Goal: Information Seeking & Learning: Check status

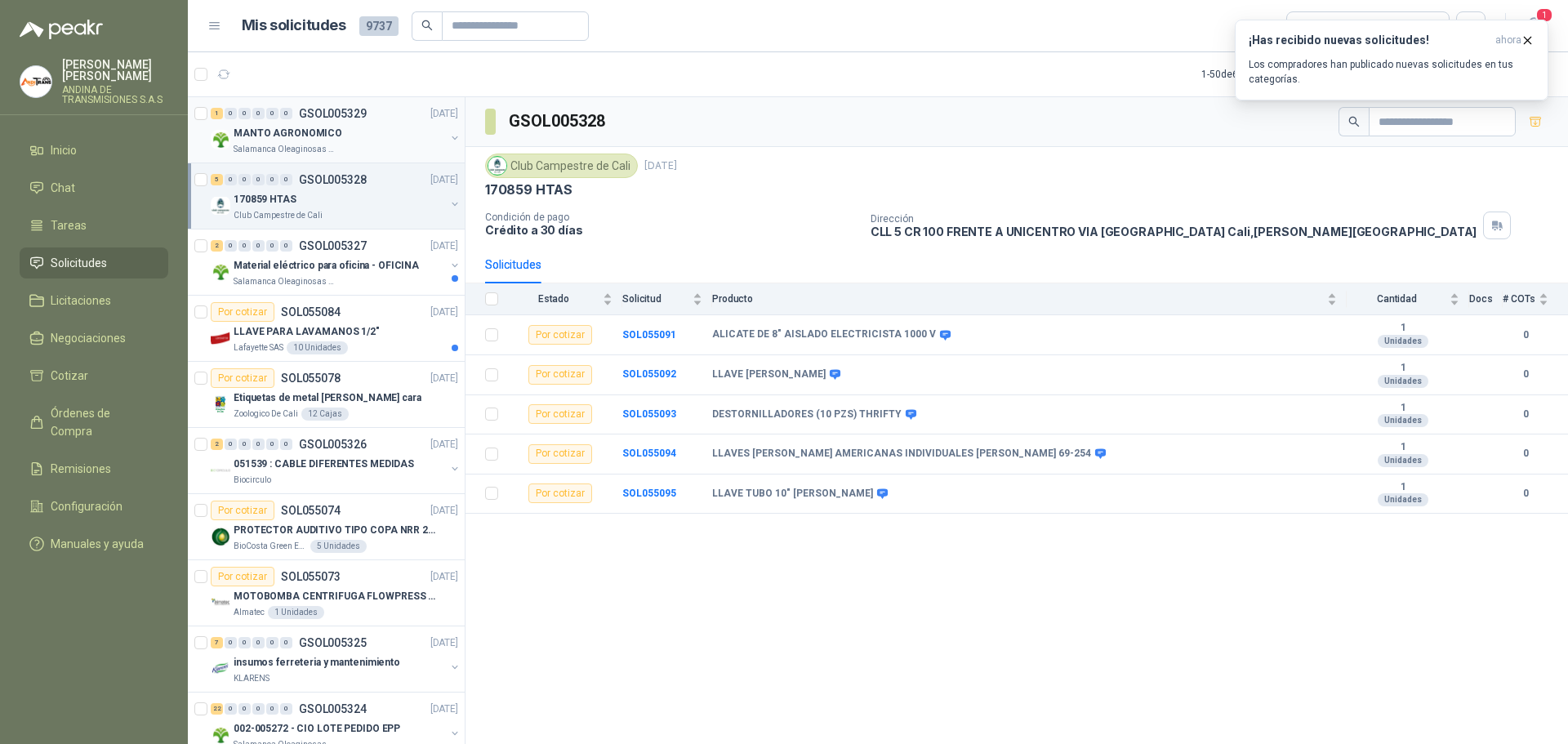
click at [334, 122] on div "1 0 0 0 0 0 GSOL005329 [DATE]" at bounding box center [336, 113] width 250 height 19
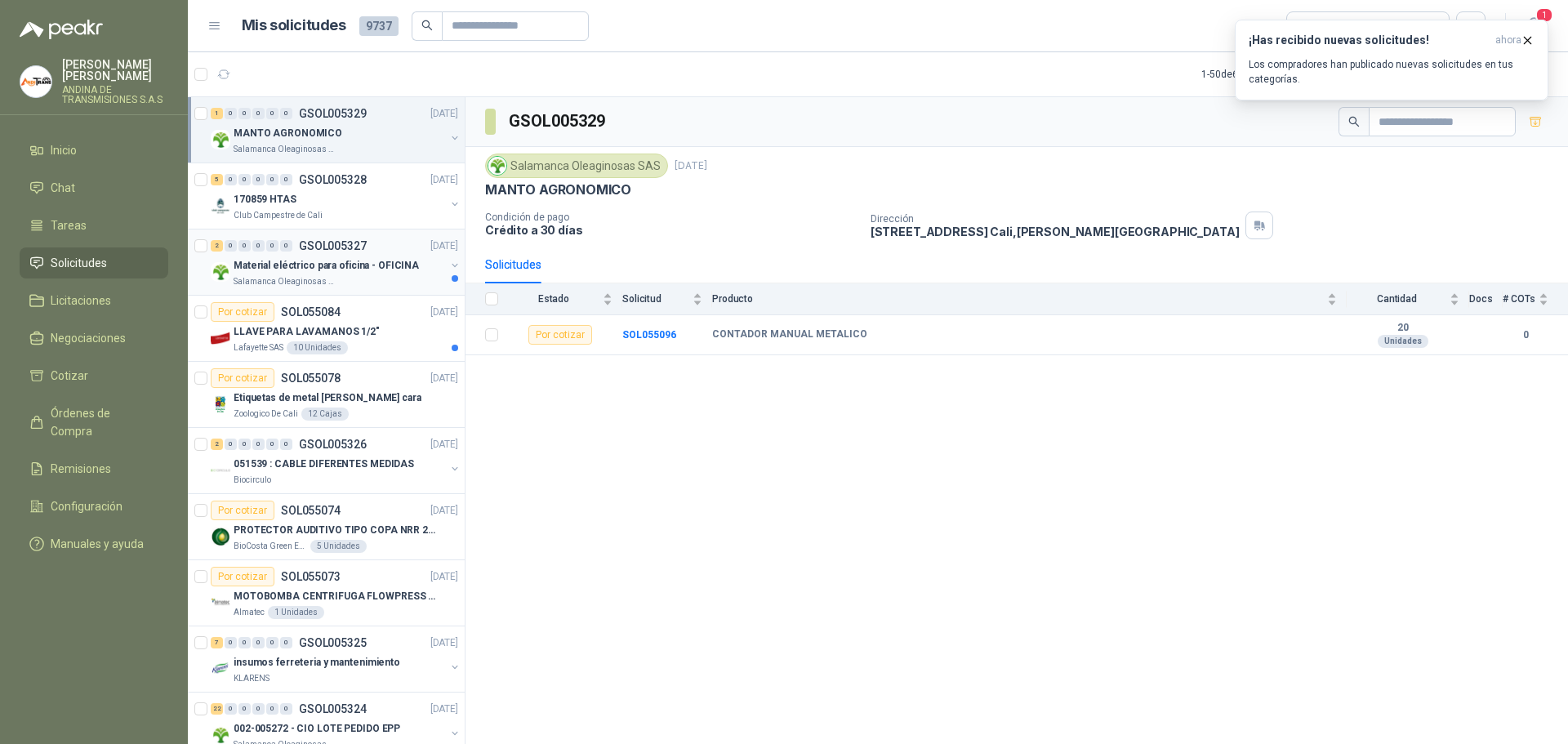
click at [343, 240] on p "GSOL005327" at bounding box center [333, 246] width 68 height 12
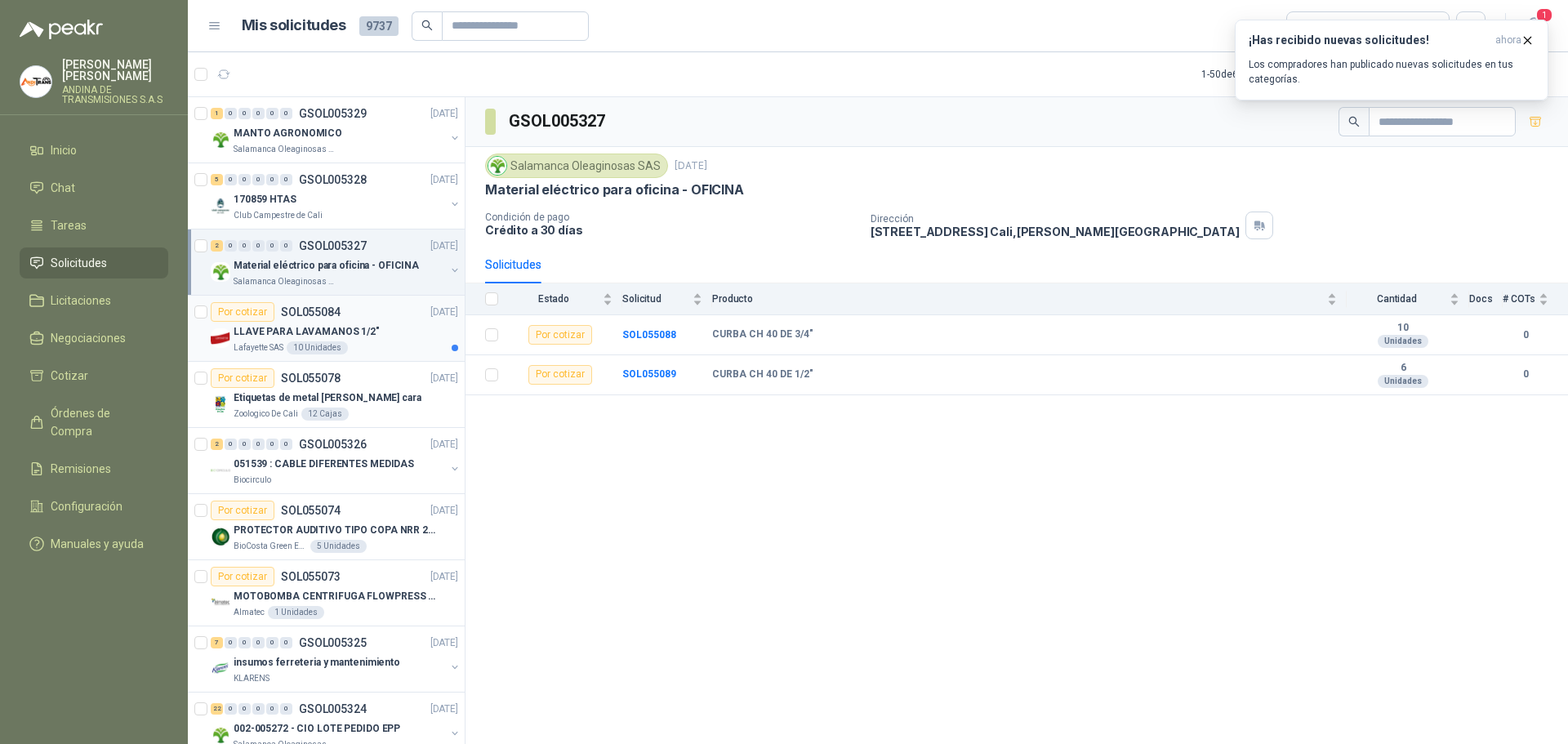
click at [330, 309] on p "SOL055084" at bounding box center [310, 313] width 59 height 12
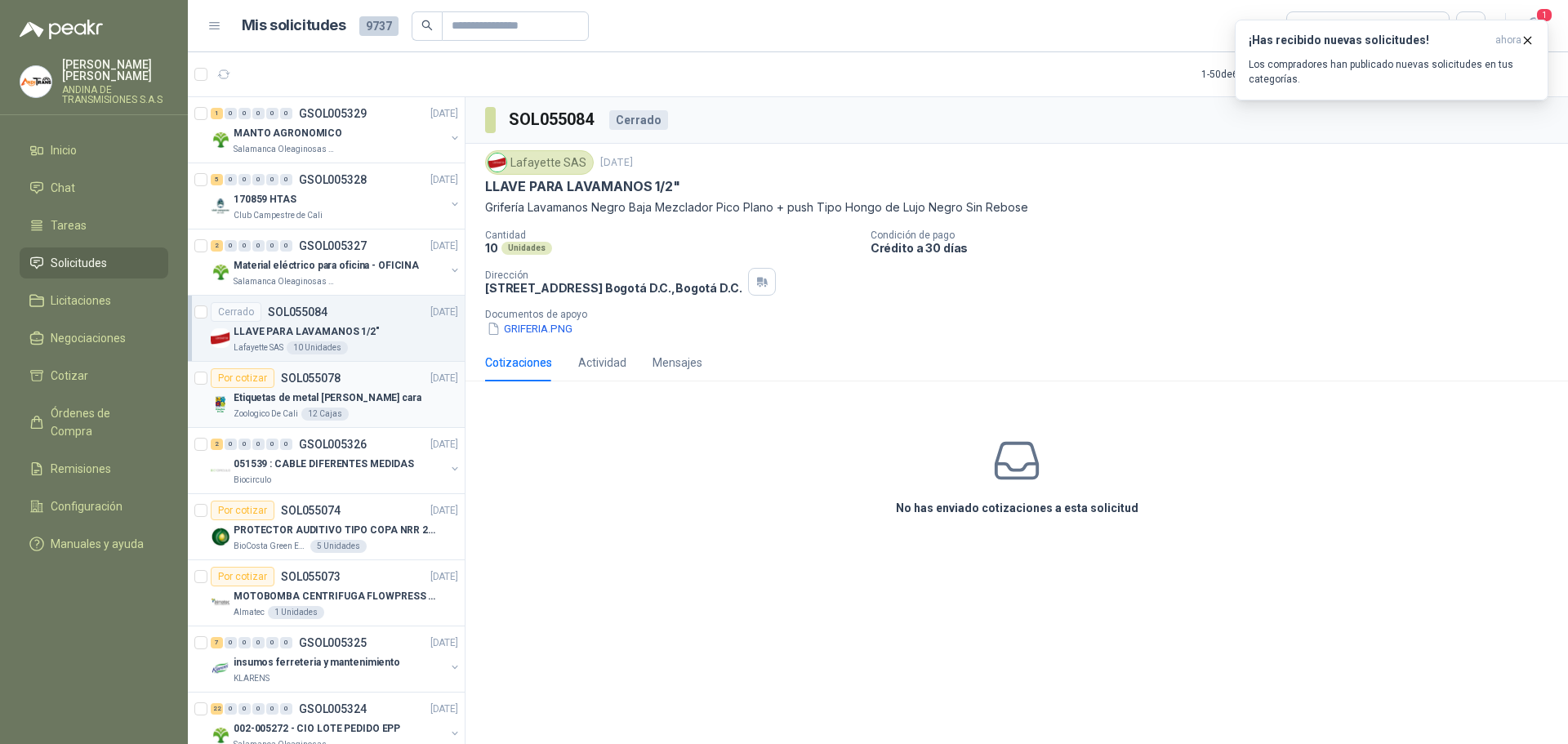
click at [329, 377] on p "SOL055078" at bounding box center [310, 379] width 59 height 12
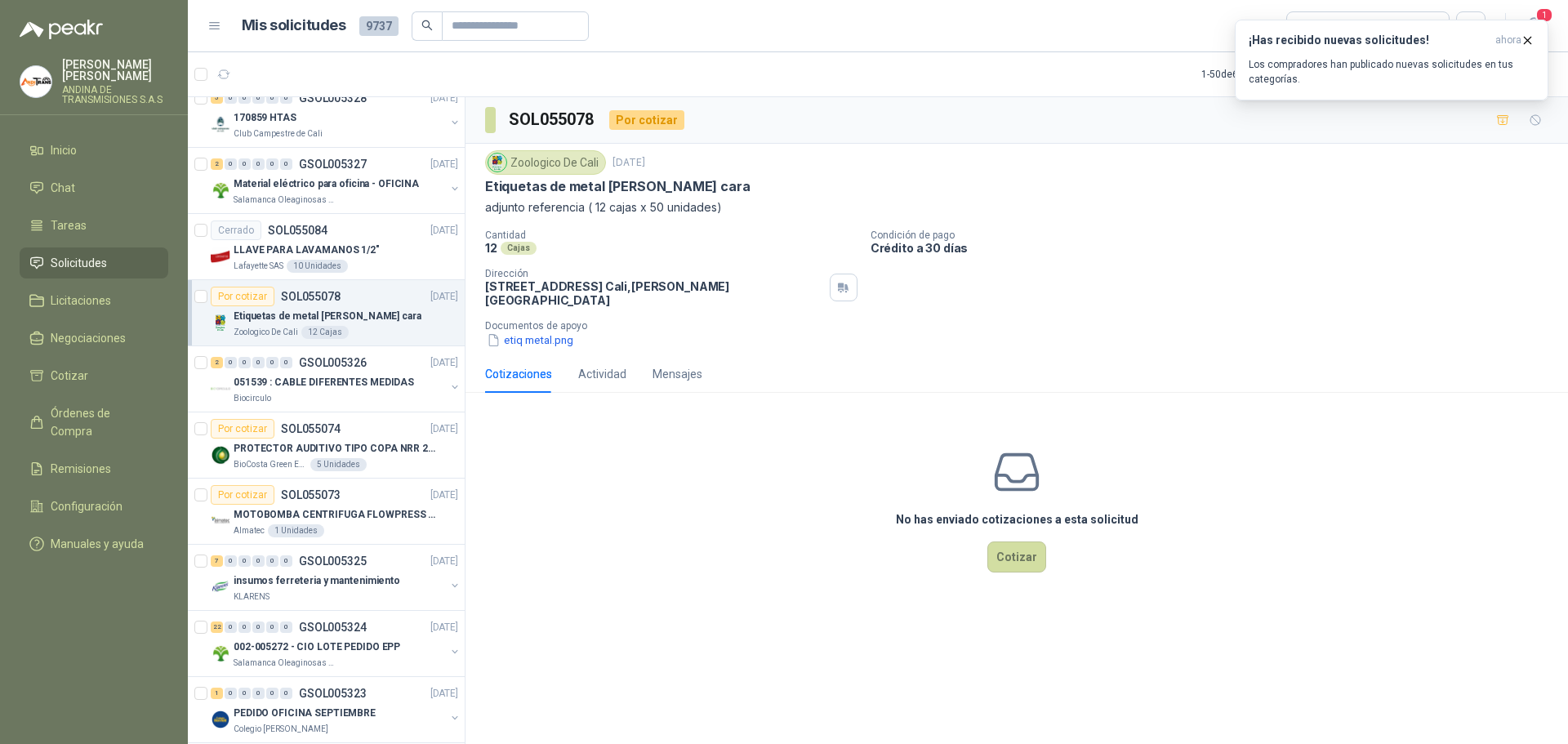
scroll to position [163, 0]
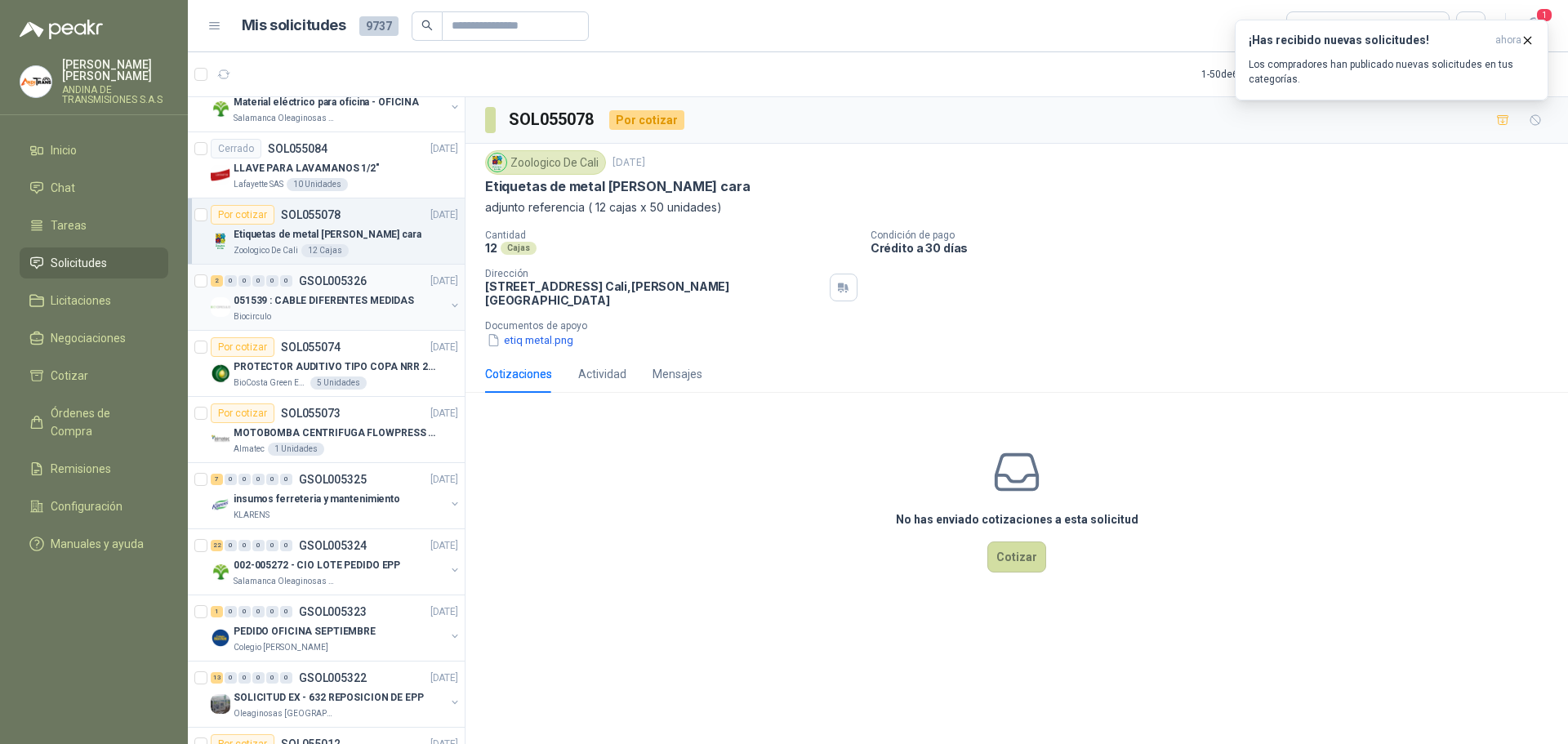
click at [355, 280] on p "GSOL005326" at bounding box center [333, 282] width 68 height 12
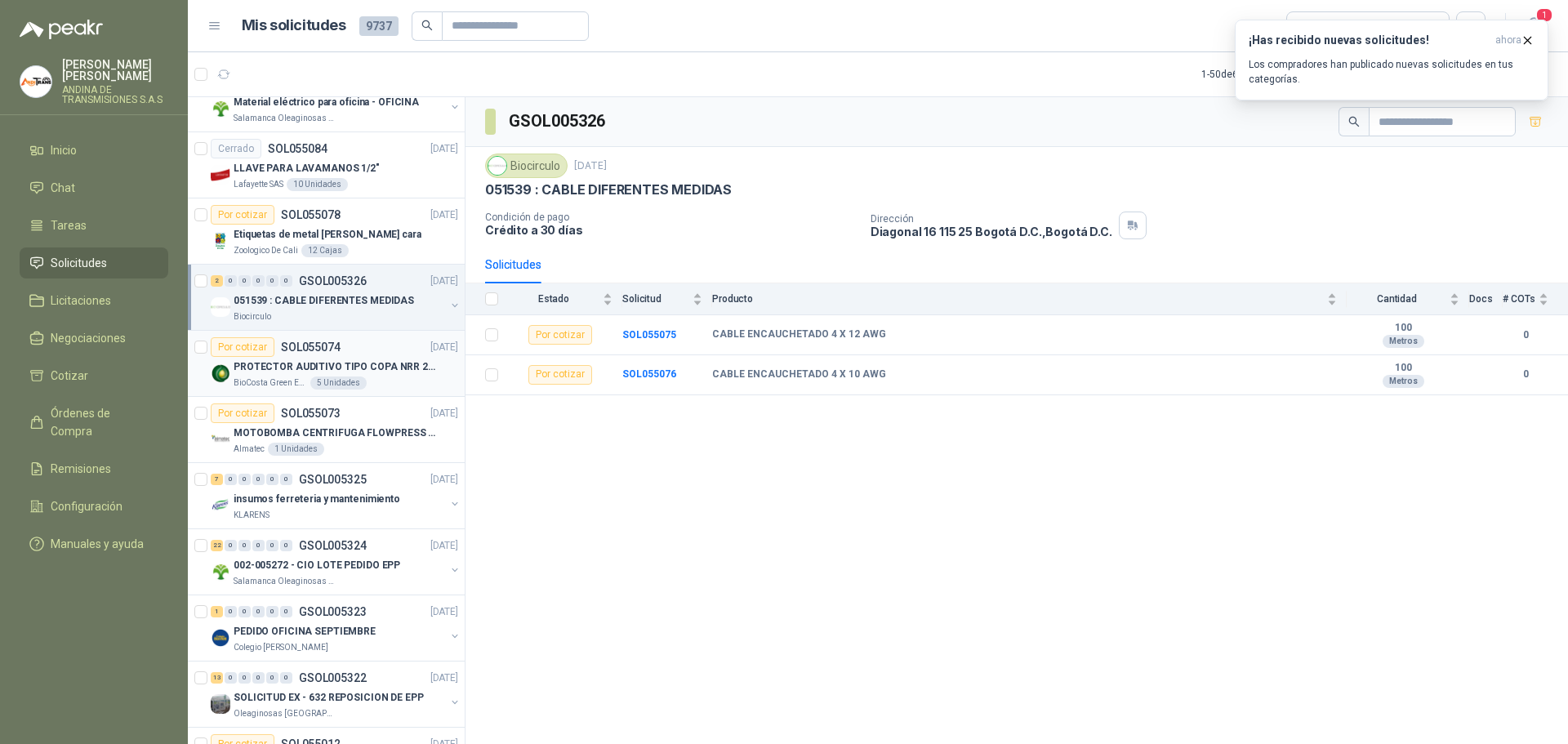
click at [325, 342] on p "SOL055074" at bounding box center [310, 348] width 59 height 12
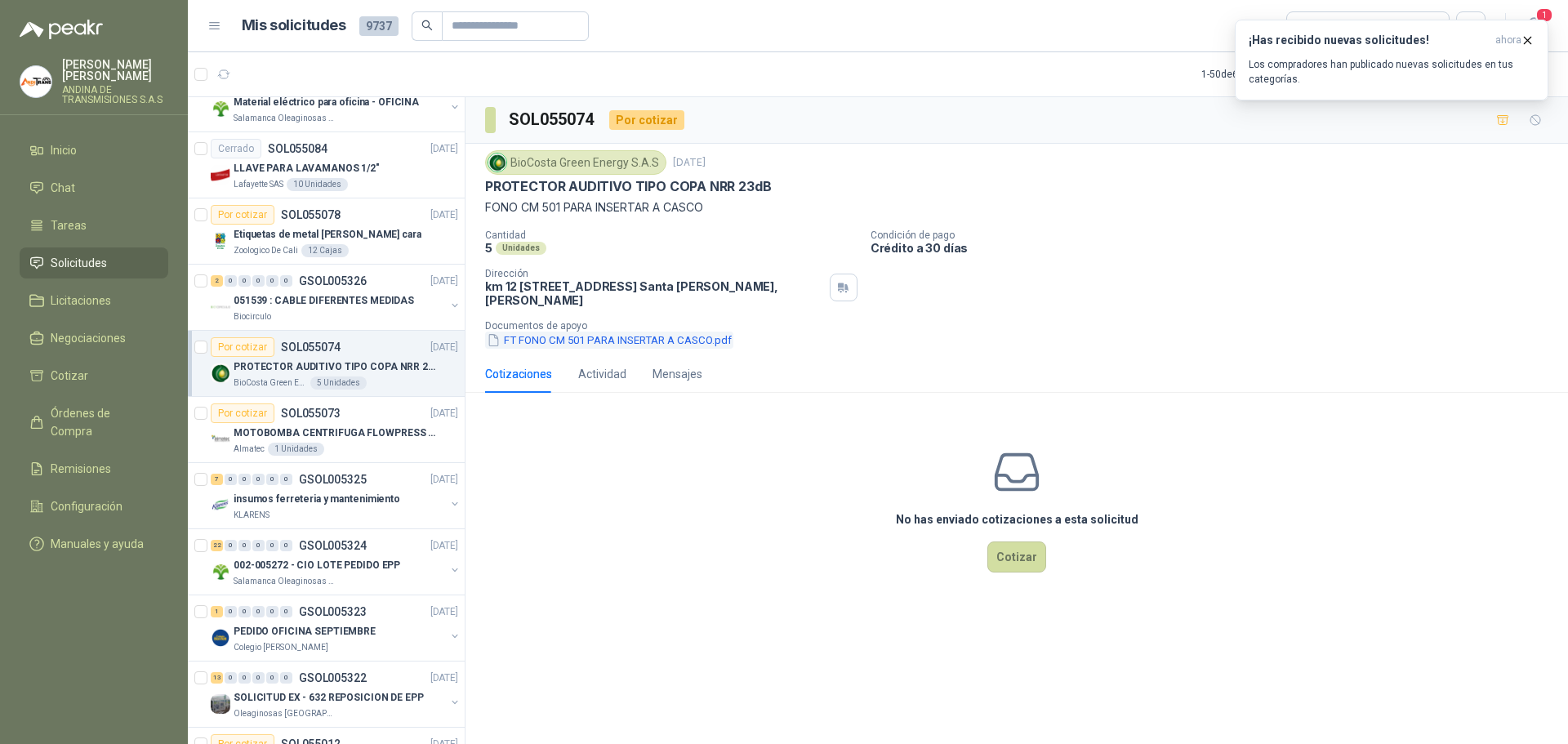
click at [559, 338] on button "FT FONO CM 501 PARA INSERTAR A CASCO.pdf" at bounding box center [609, 340] width 248 height 17
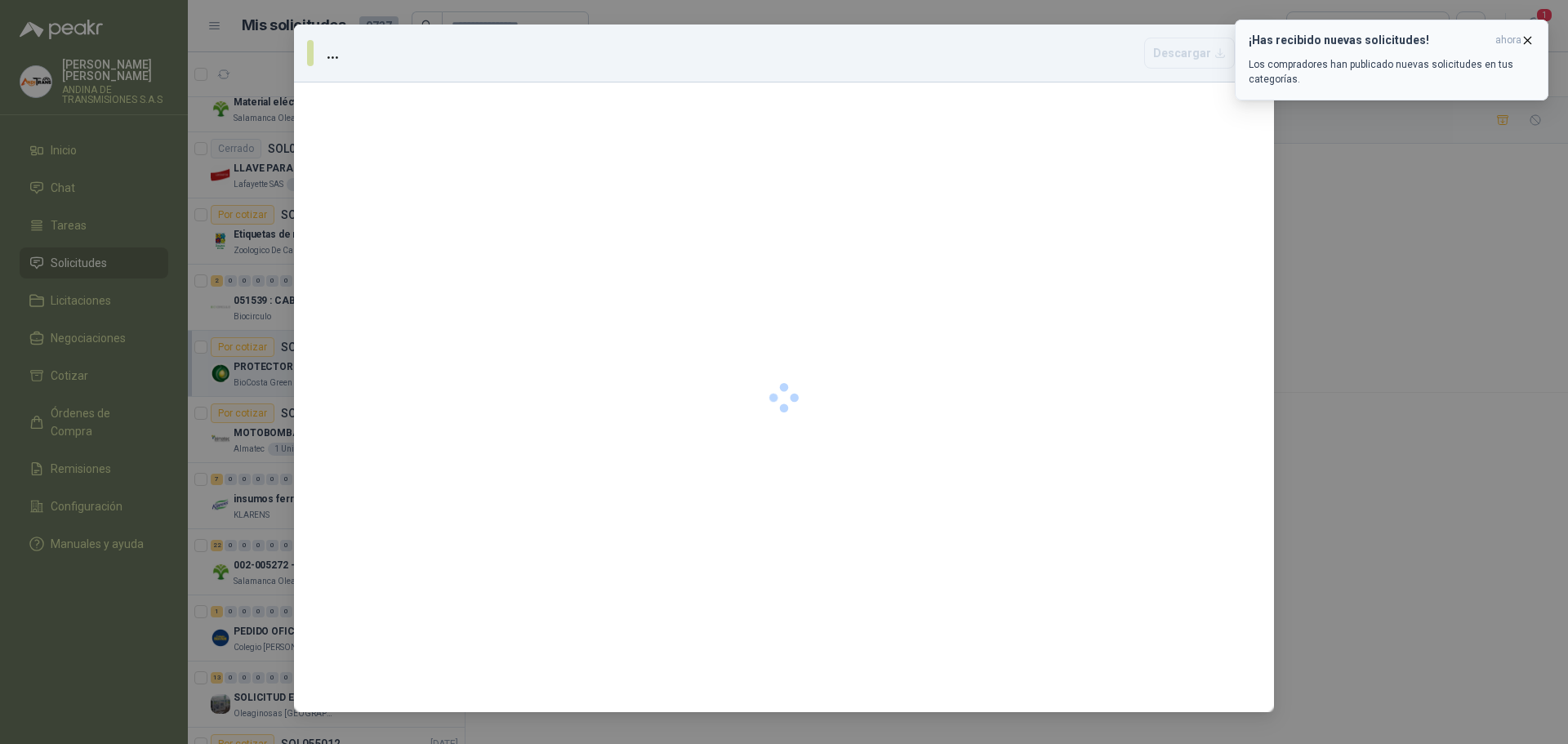
click at [1530, 37] on icon "button" at bounding box center [1527, 40] width 14 height 14
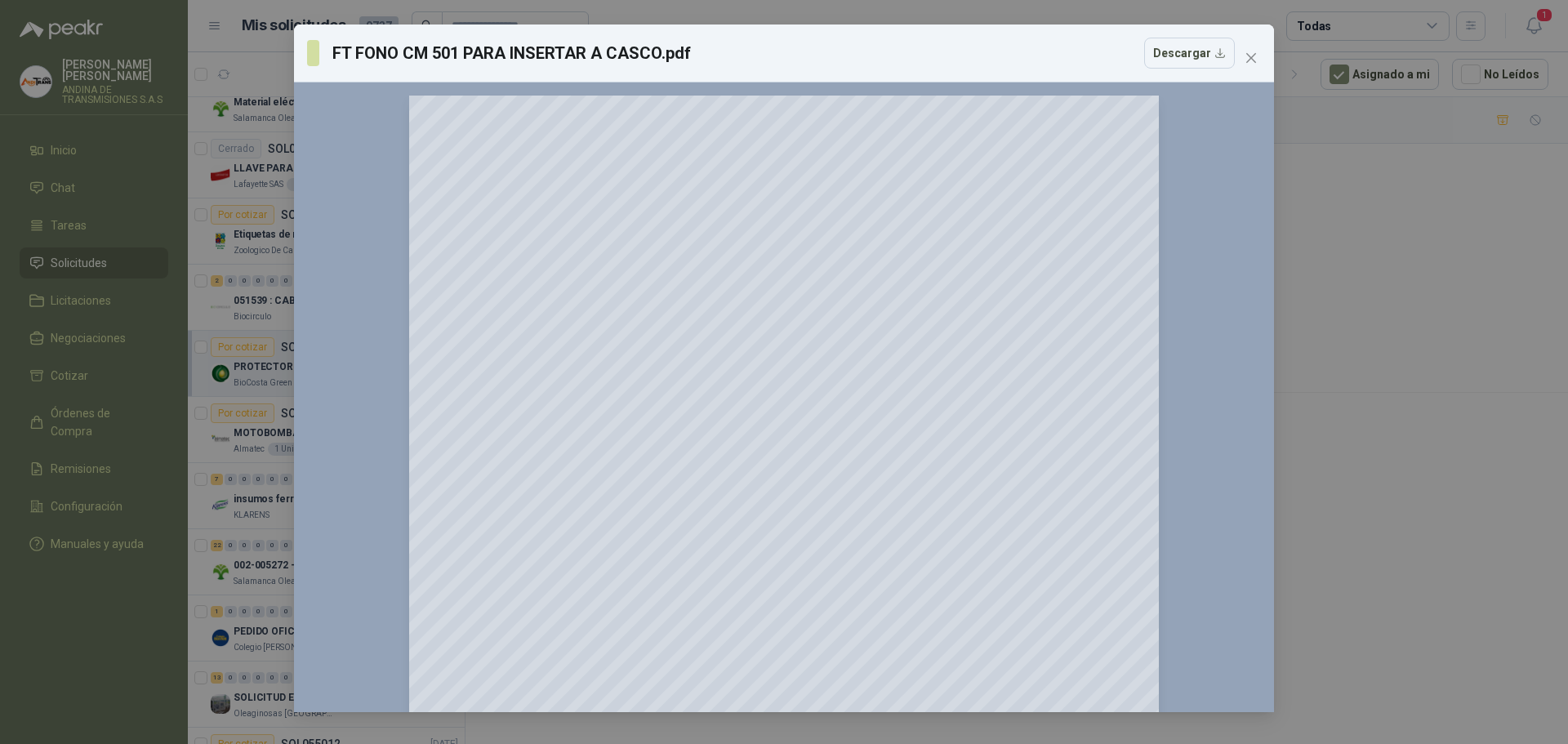
click at [1247, 59] on icon "close" at bounding box center [1251, 58] width 13 height 13
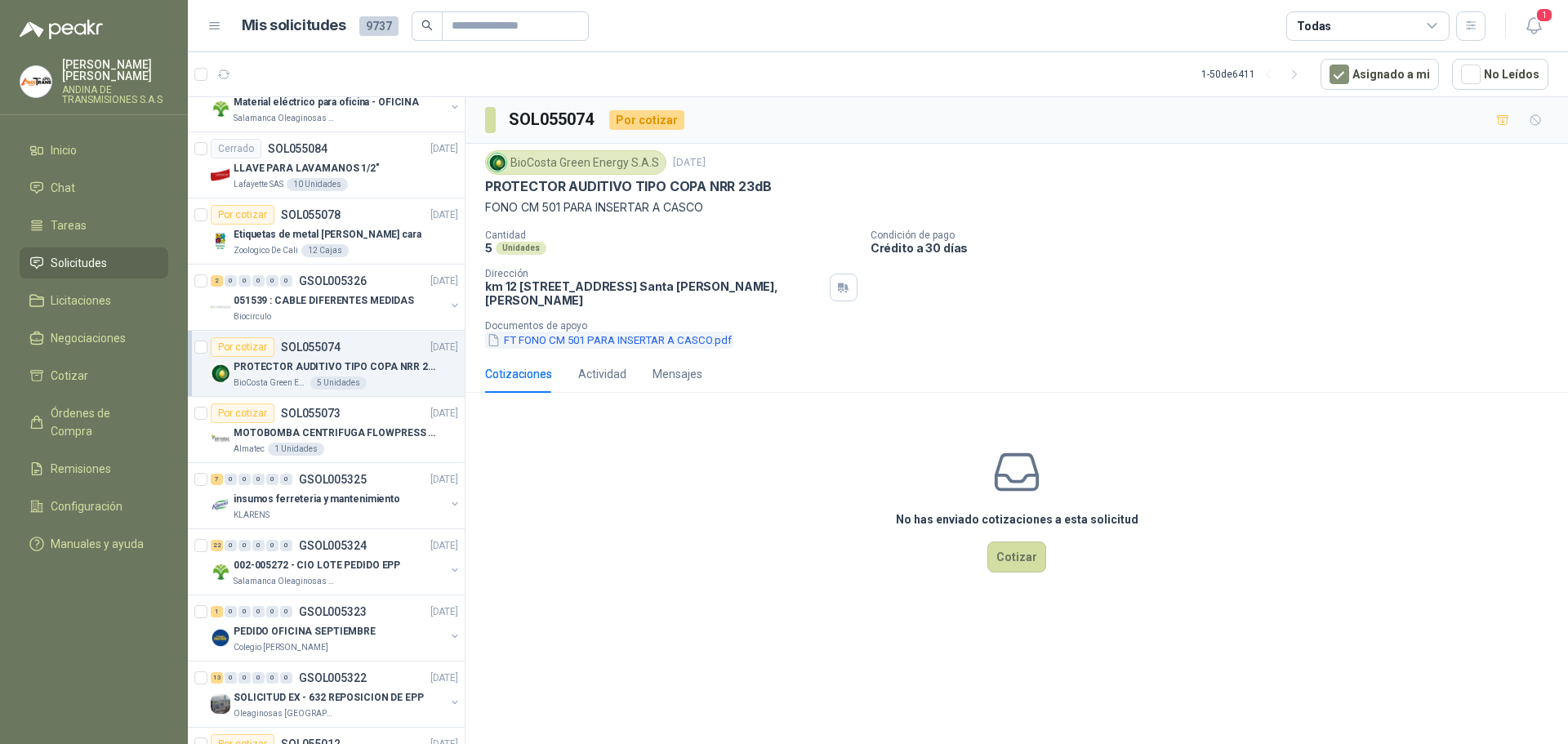
click at [596, 332] on button "FT FONO CM 501 PARA INSERTAR A CASCO.pdf" at bounding box center [609, 340] width 248 height 17
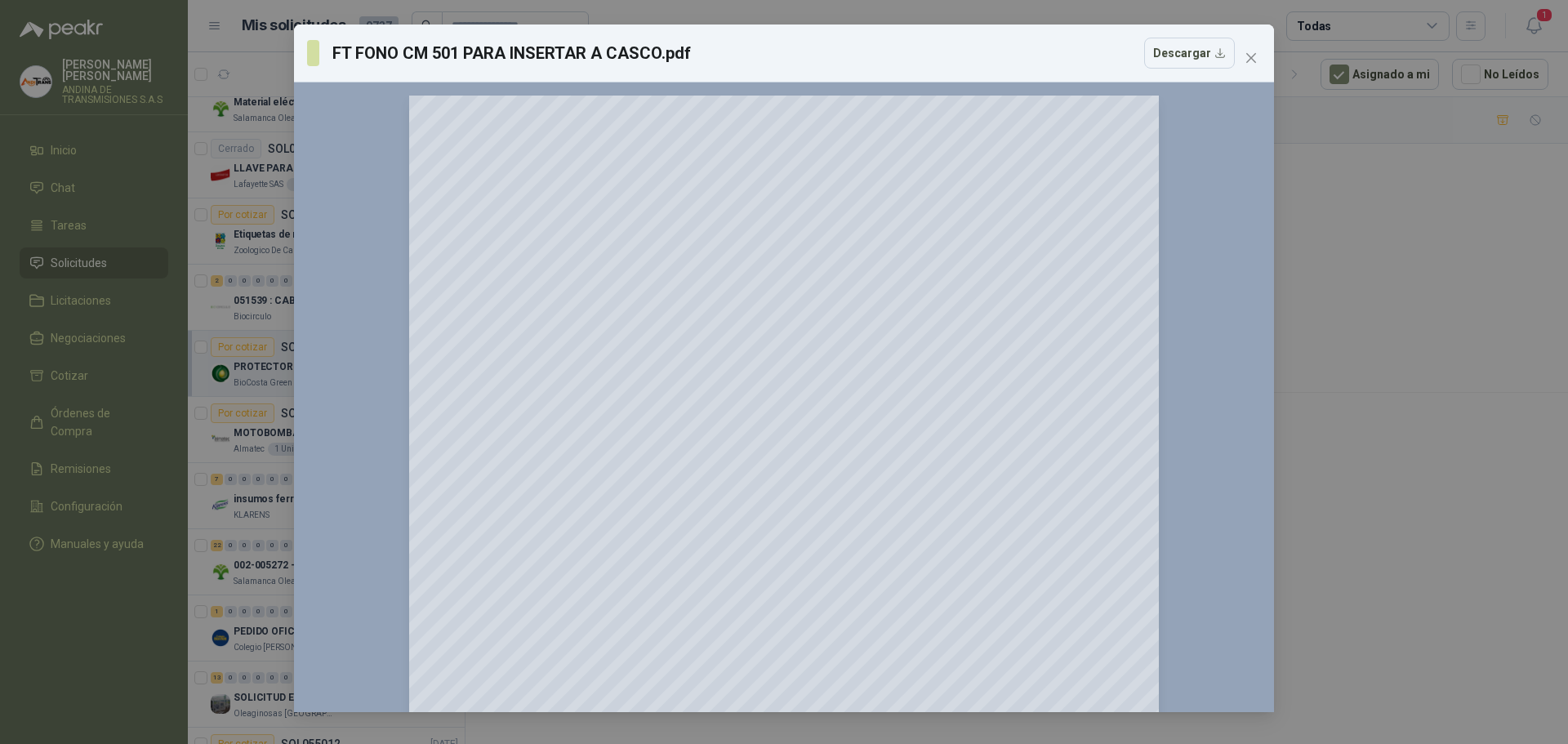
drag, startPoint x: 1252, startPoint y: 54, endPoint x: 1224, endPoint y: 50, distance: 28.3
click at [1253, 55] on icon "close" at bounding box center [1251, 58] width 13 height 13
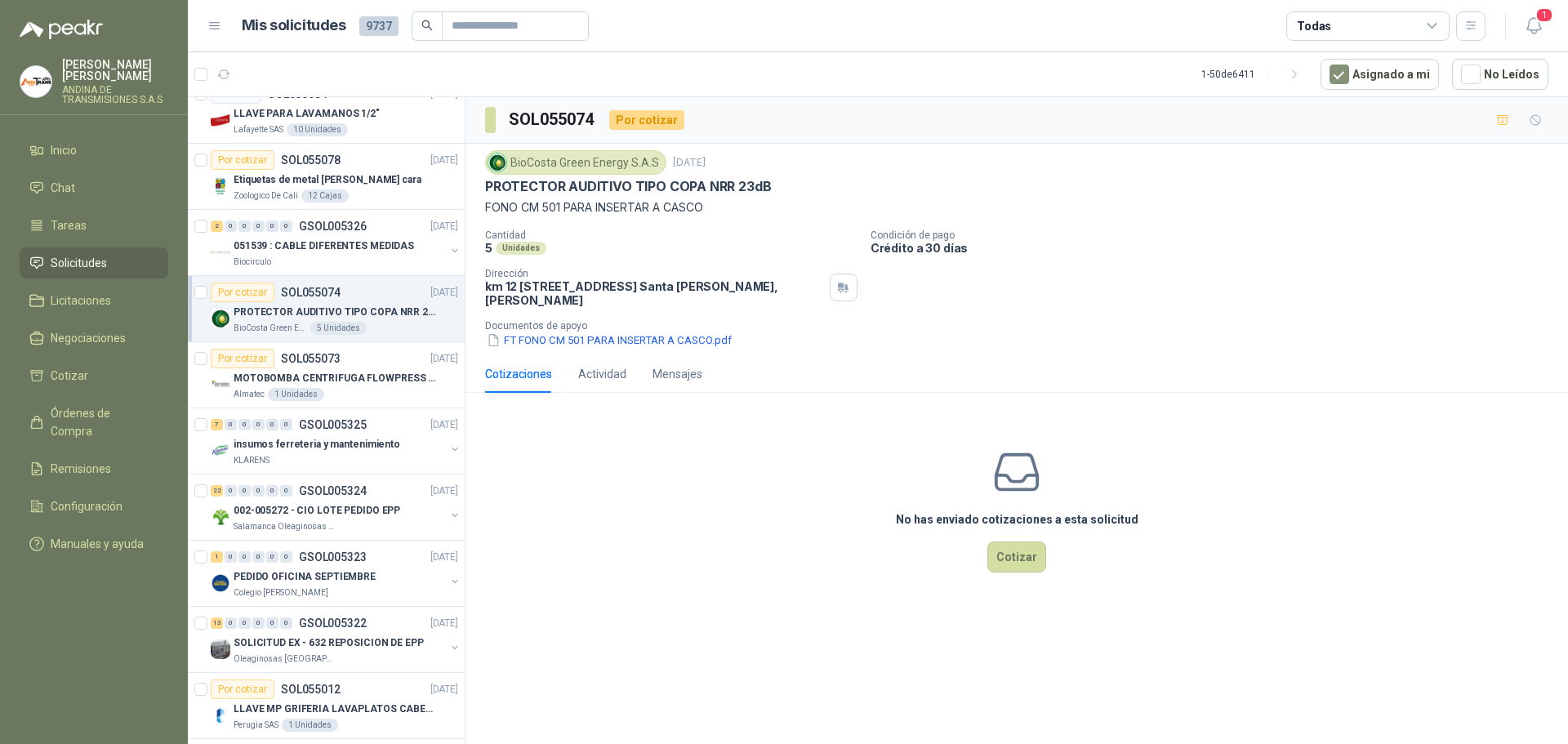
scroll to position [245, 0]
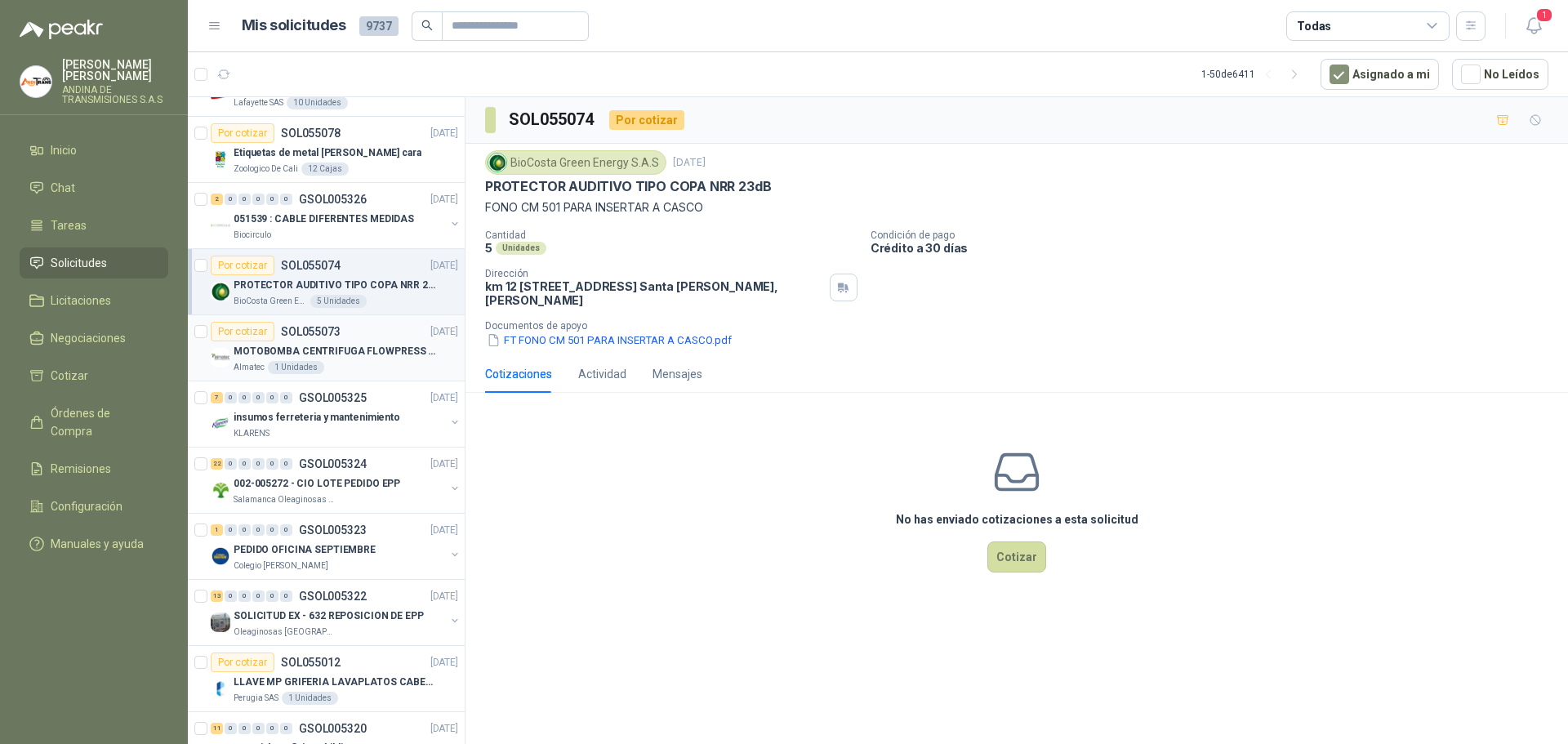
click at [322, 326] on p "SOL055073" at bounding box center [310, 332] width 59 height 12
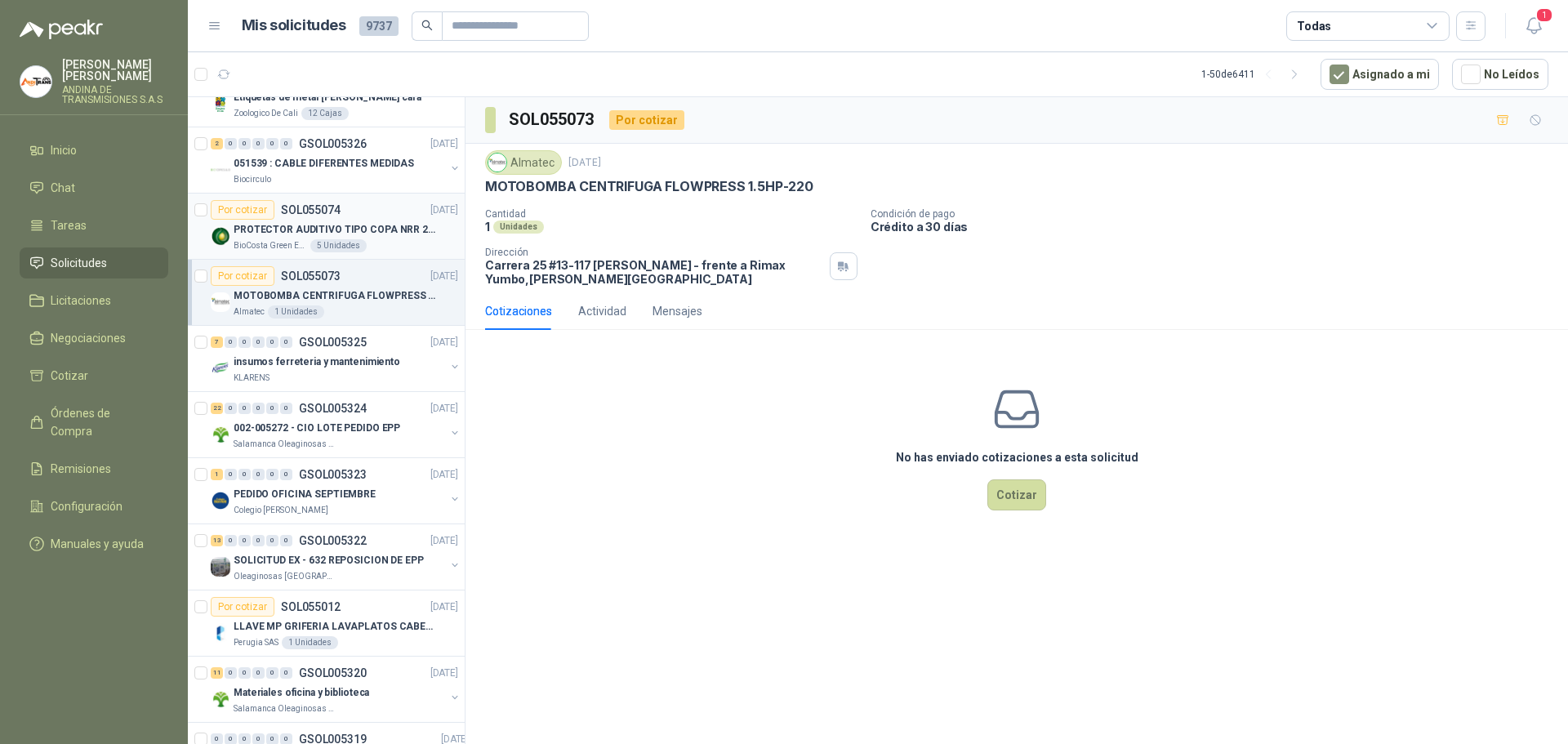
scroll to position [327, 0]
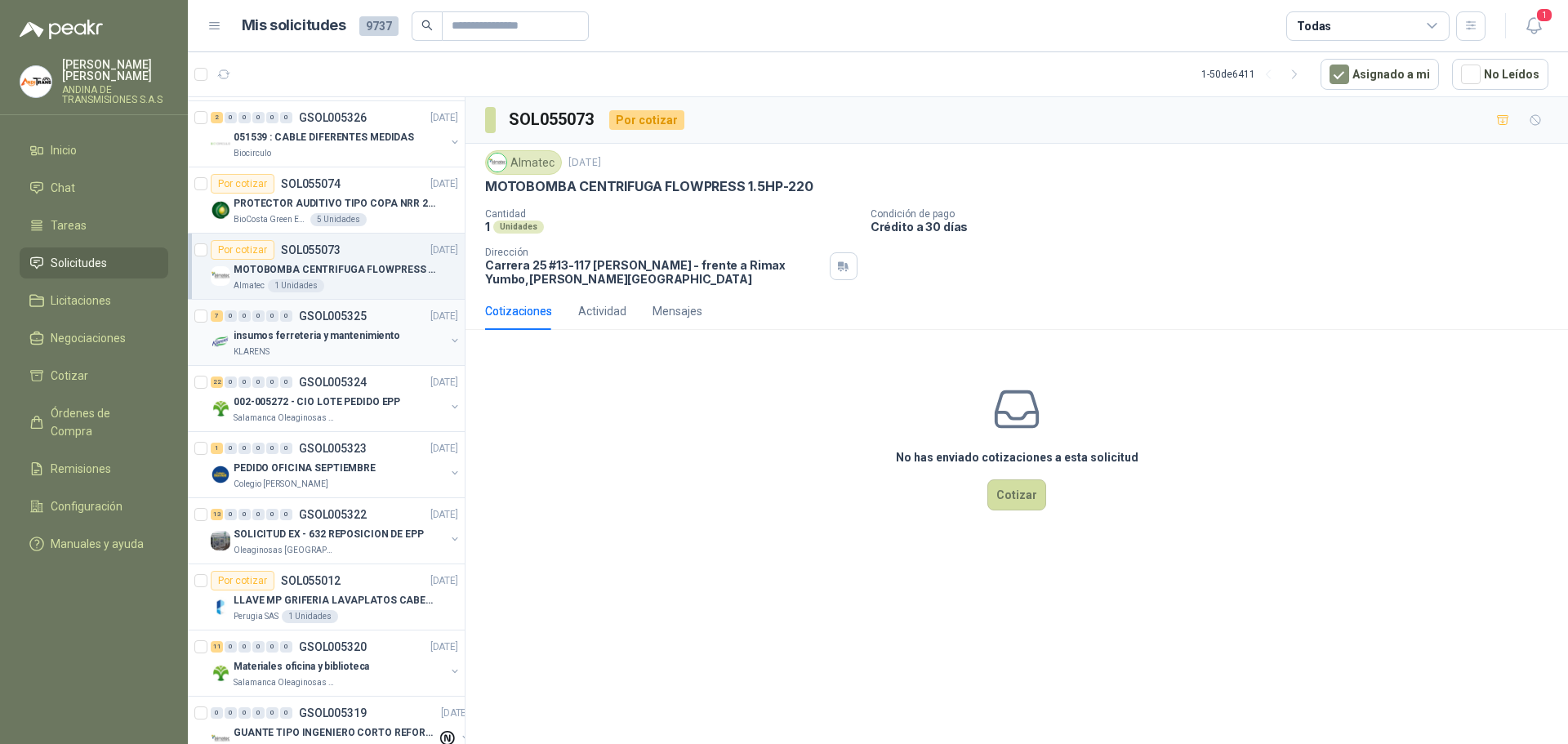
click at [343, 310] on p "GSOL005325" at bounding box center [333, 316] width 68 height 12
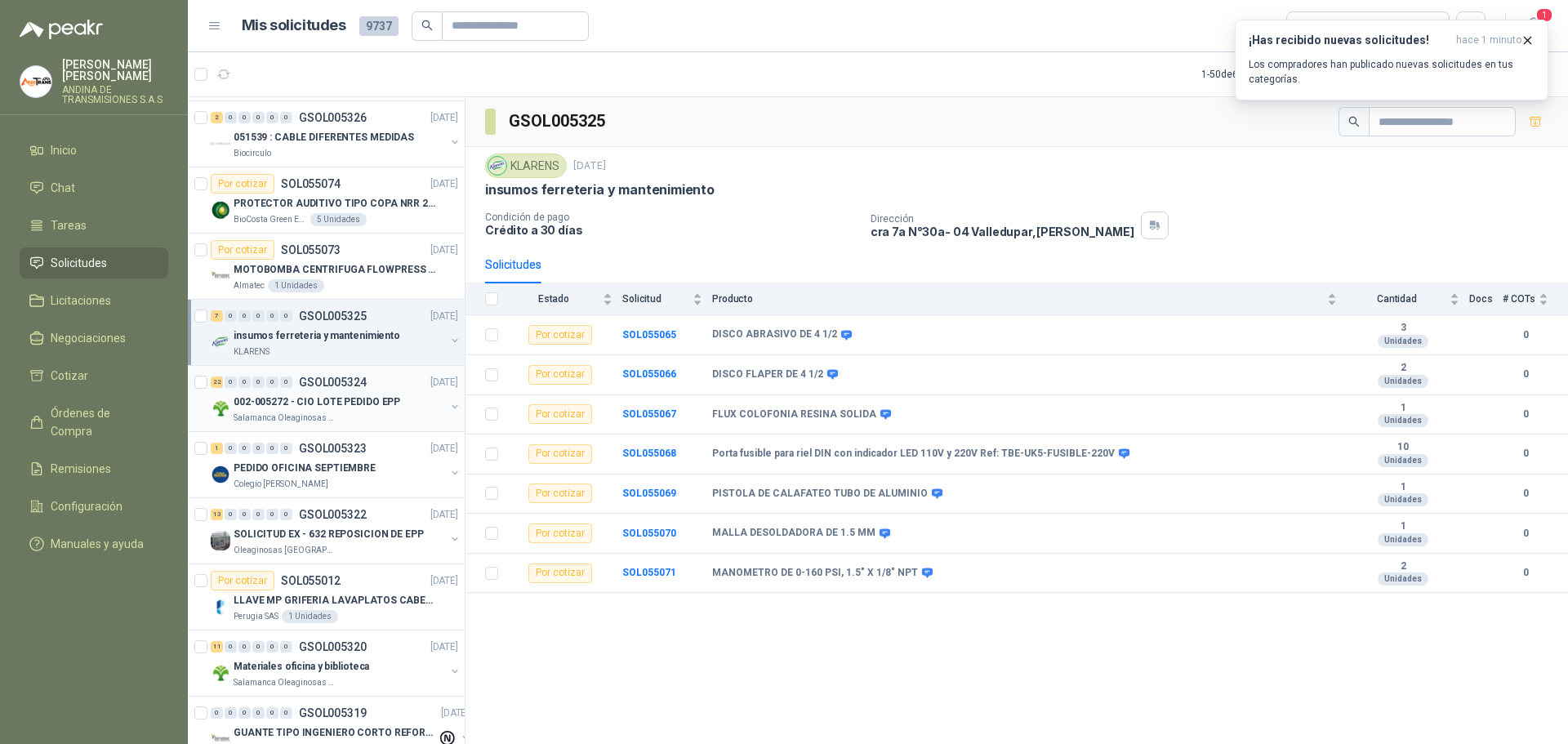
click at [352, 383] on p "GSOL005324" at bounding box center [333, 382] width 68 height 12
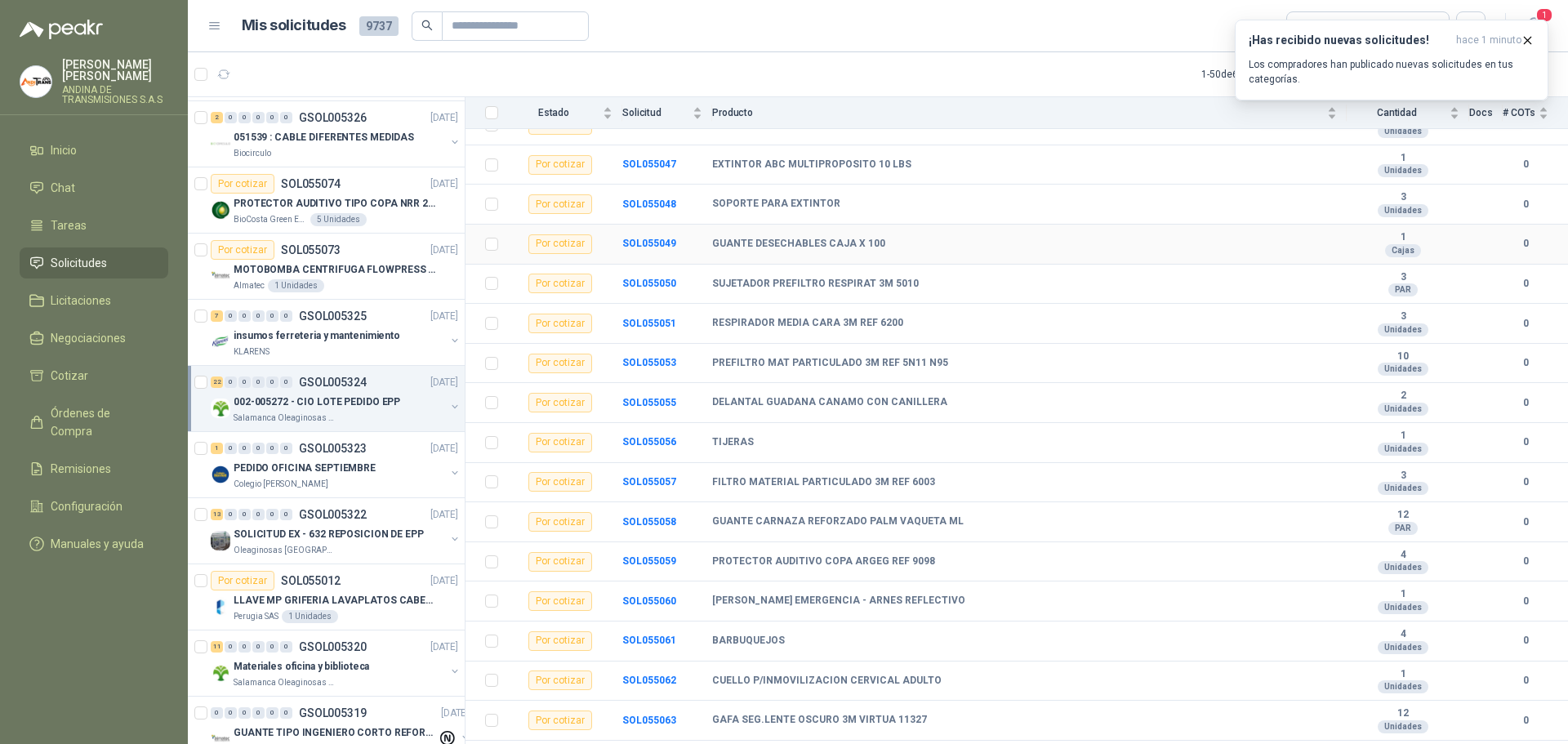
scroll to position [439, 0]
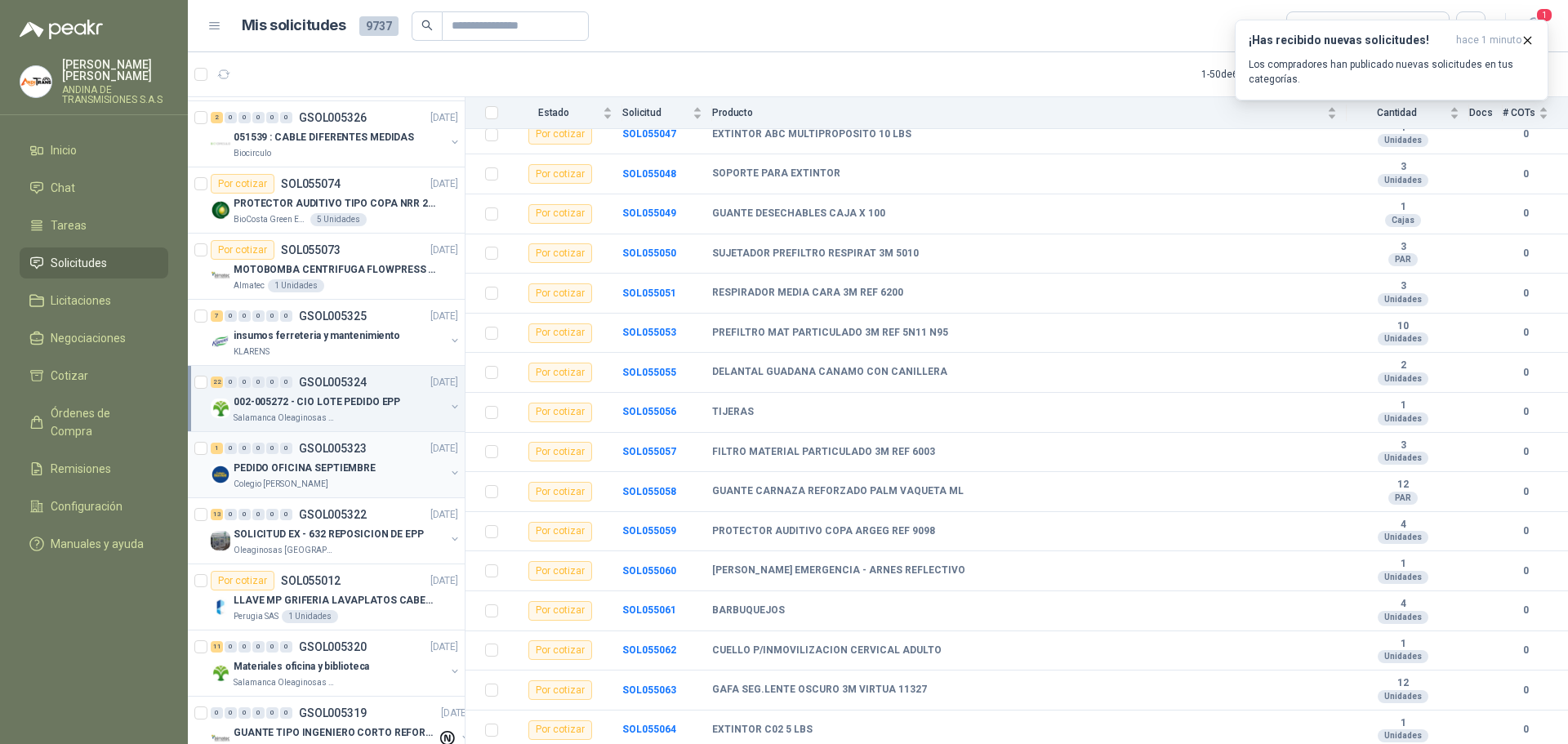
click at [348, 451] on p "GSOL005323" at bounding box center [333, 448] width 68 height 12
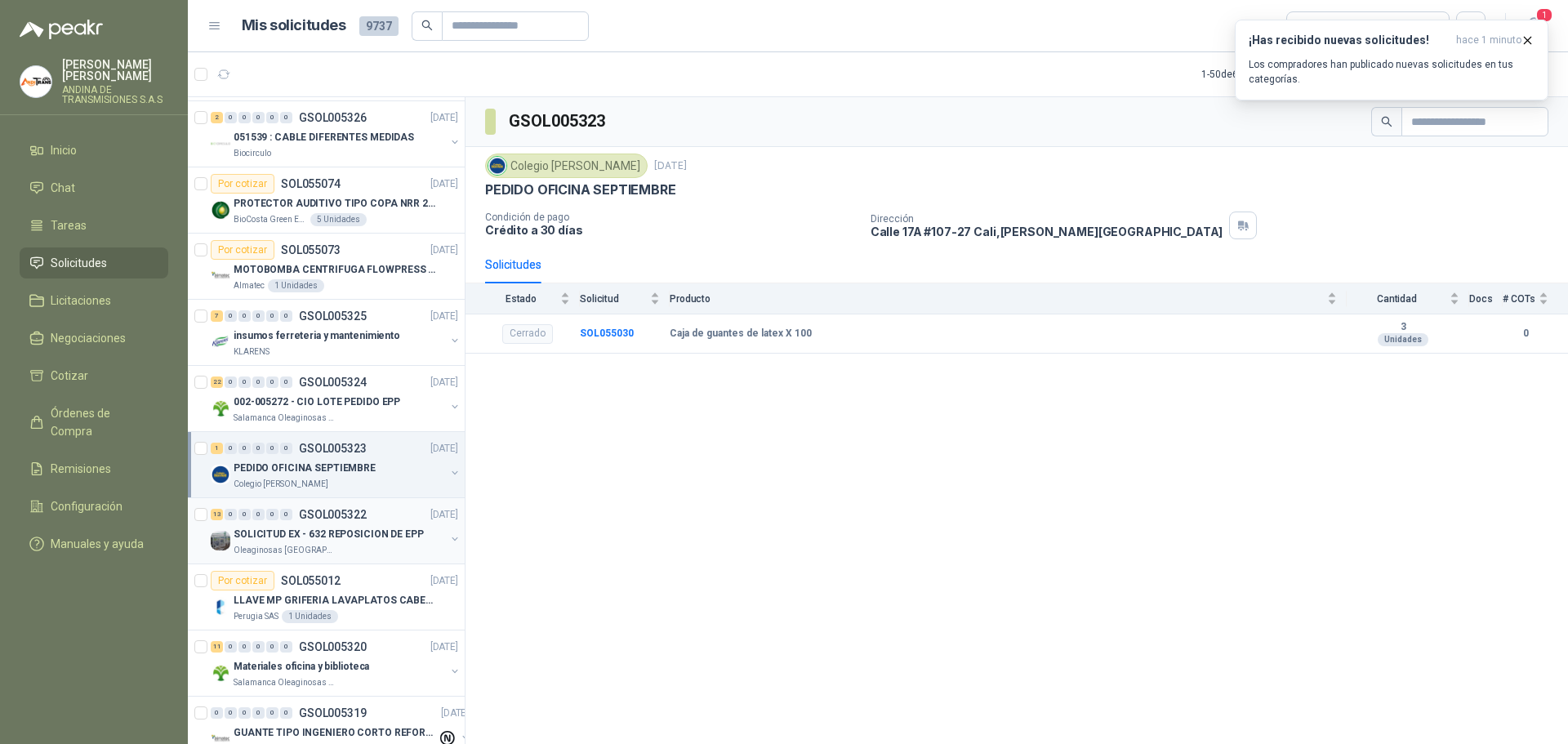
click at [351, 516] on p "GSOL005322" at bounding box center [333, 514] width 68 height 12
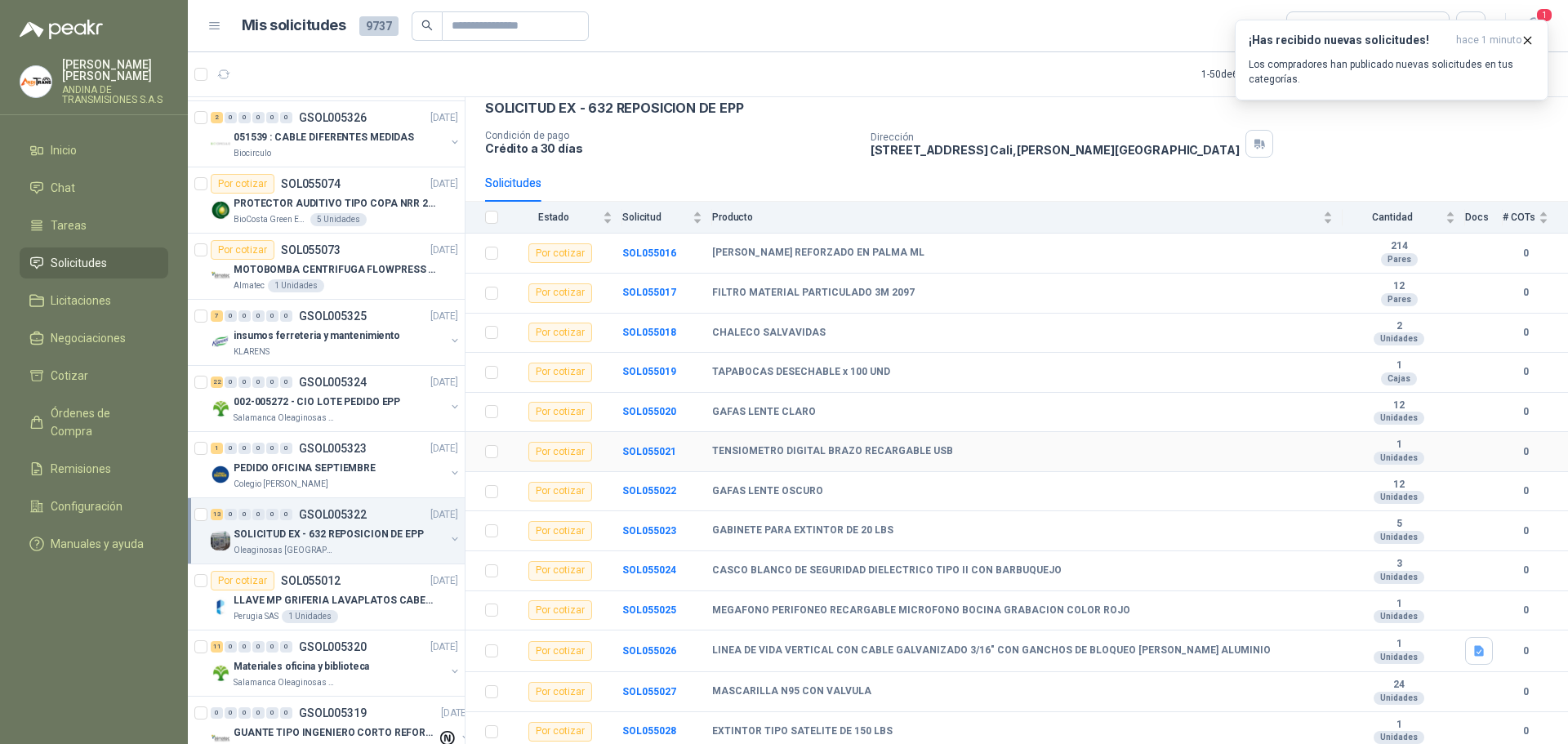
scroll to position [83, 0]
click at [331, 576] on p "SOL055012" at bounding box center [310, 581] width 59 height 12
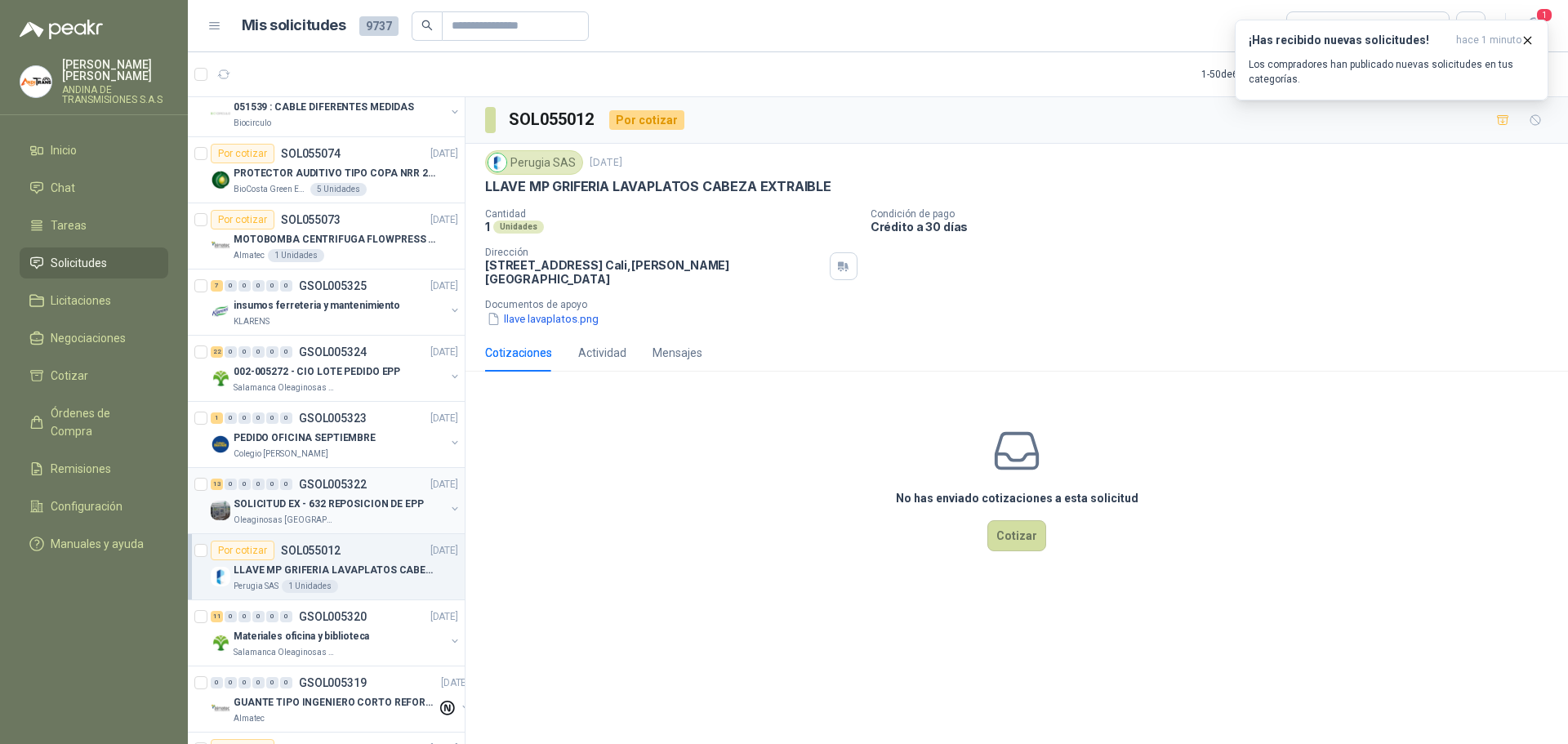
scroll to position [408, 0]
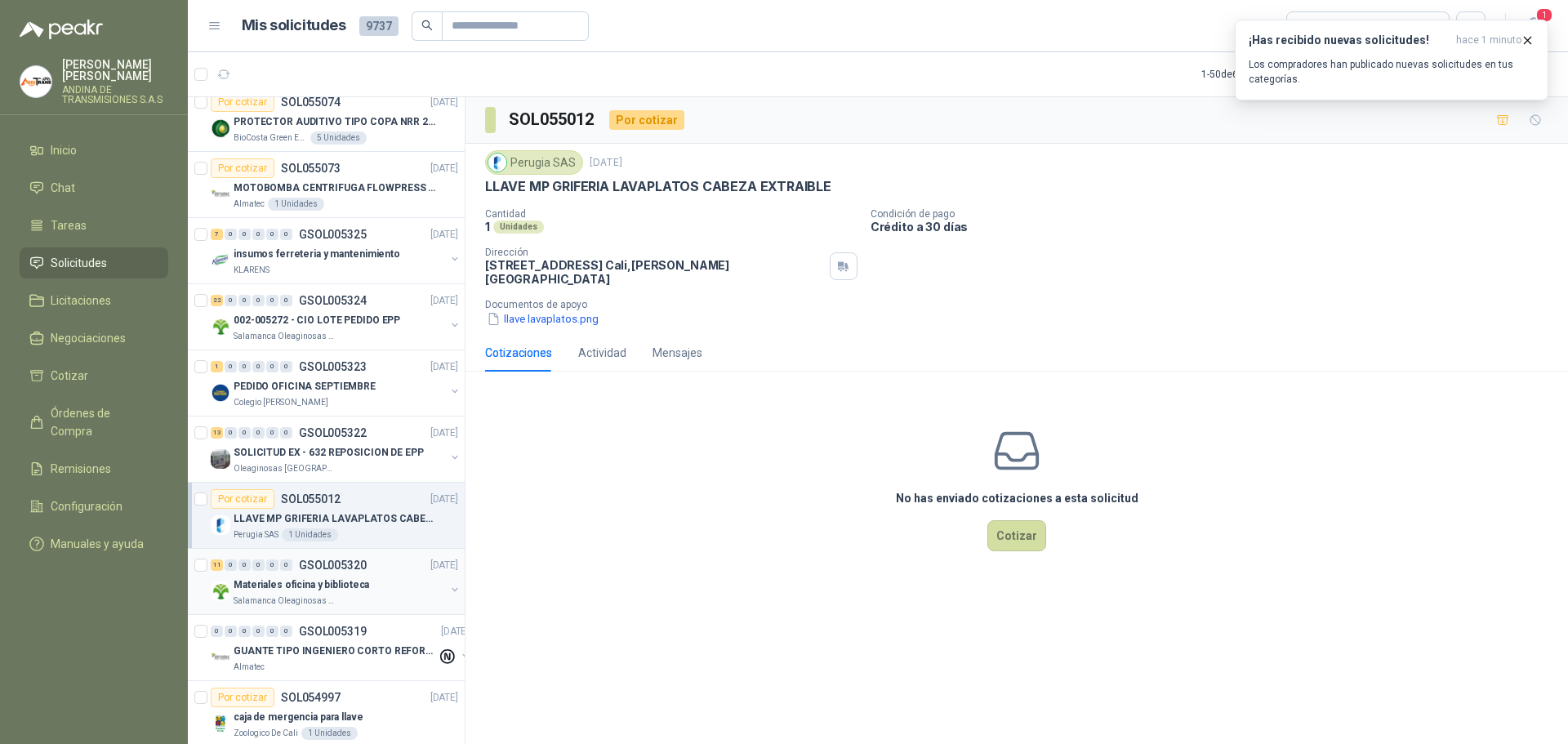
click at [343, 561] on p "GSOL005320" at bounding box center [333, 566] width 68 height 12
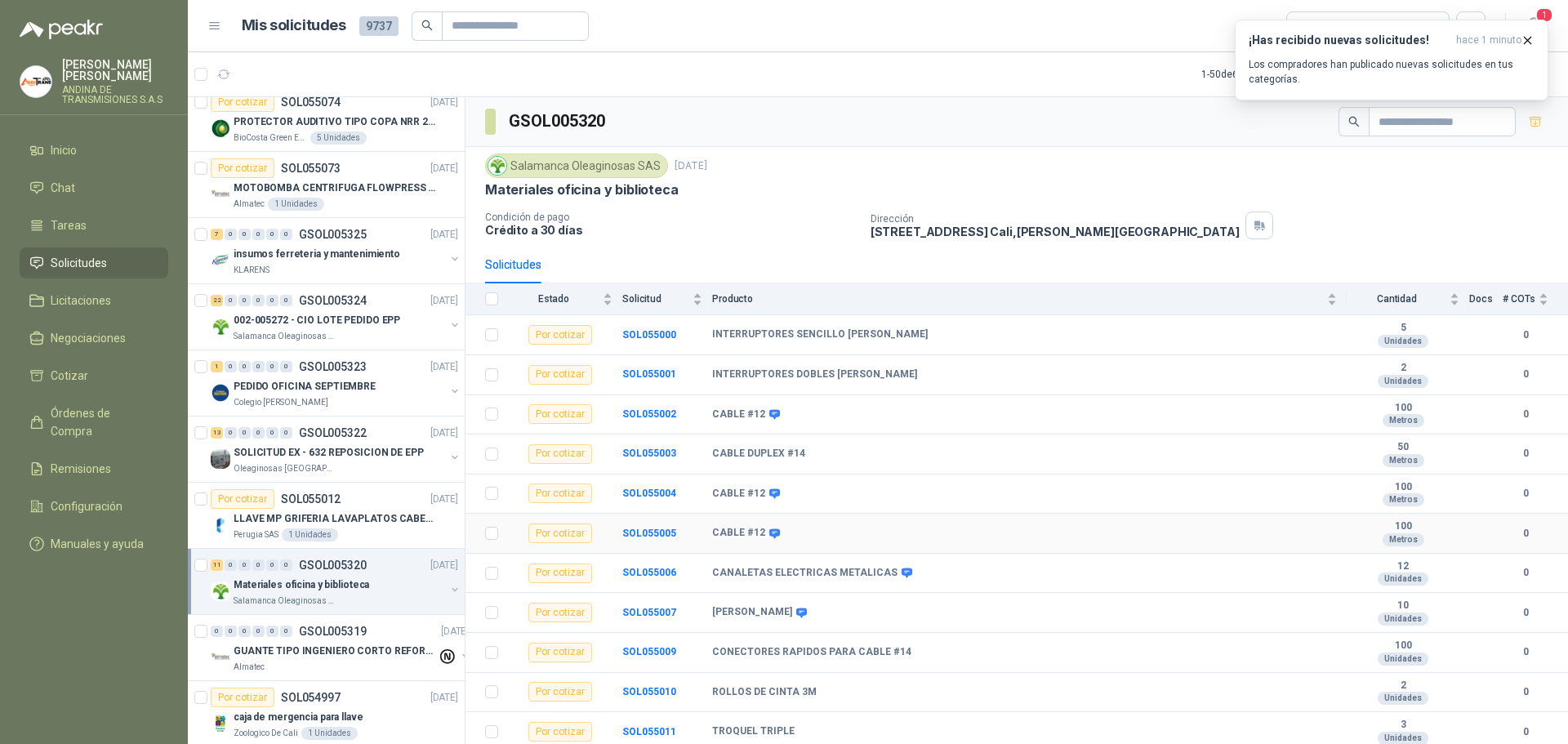
scroll to position [3, 0]
click at [1529, 34] on icon "button" at bounding box center [1527, 40] width 14 height 14
